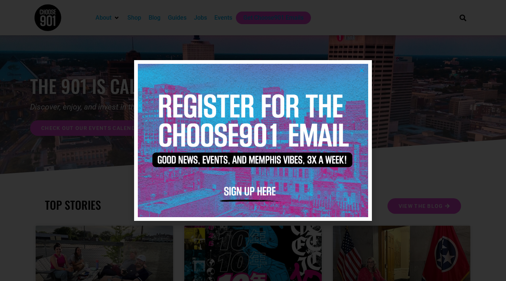
click at [361, 68] on icon "Close" at bounding box center [362, 71] width 6 height 6
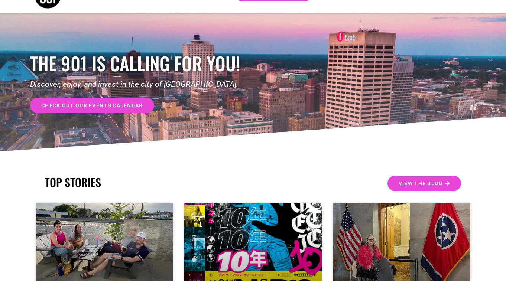
scroll to position [11, 0]
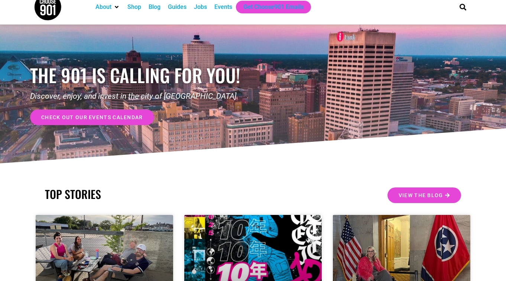
click at [77, 117] on span "check out our events calendar" at bounding box center [92, 117] width 102 height 5
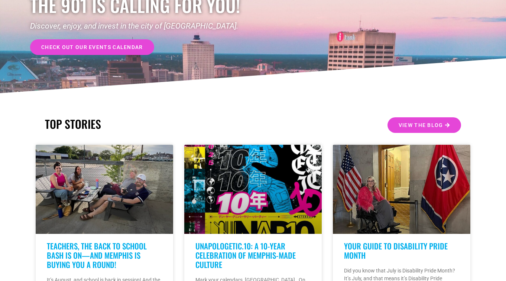
scroll to position [86, 0]
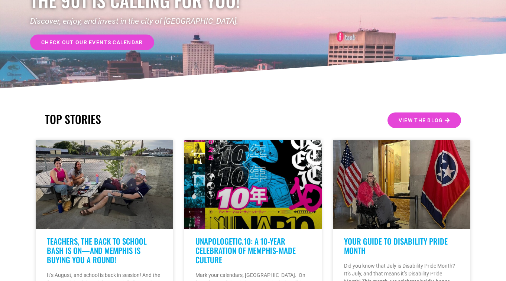
click at [127, 44] on span "check out our events calendar" at bounding box center [92, 42] width 102 height 5
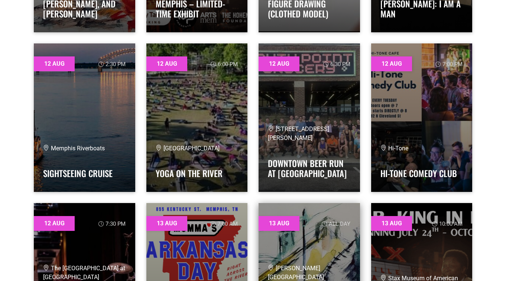
scroll to position [881, 0]
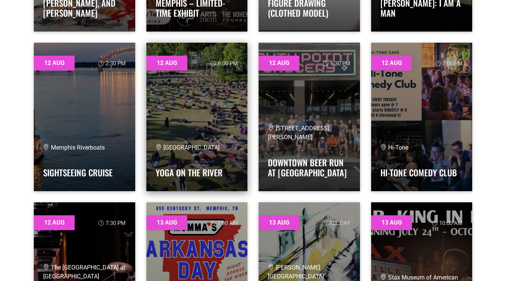
click at [199, 112] on link at bounding box center [196, 117] width 101 height 149
